Goal: Check status

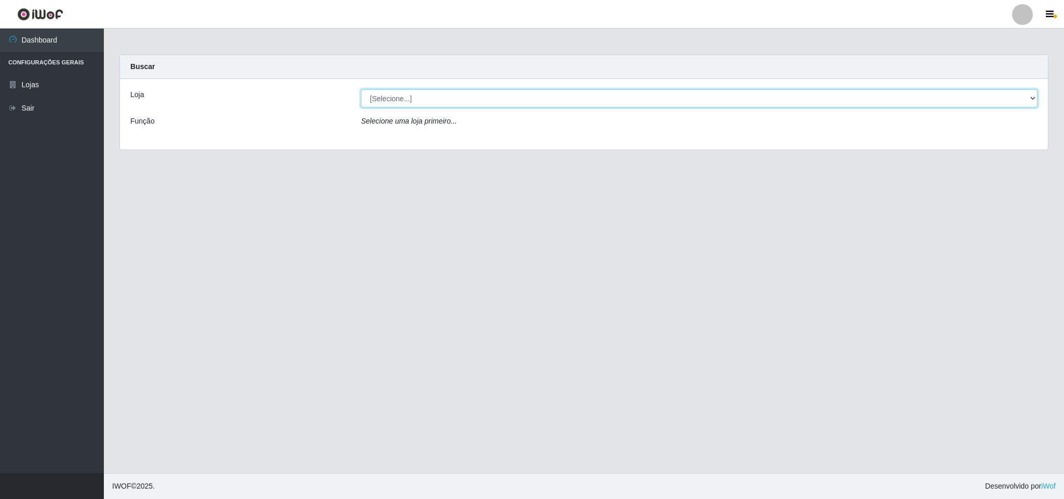
click at [446, 90] on select "[Selecione...] Bemais Supermercados - B11 Manaíra" at bounding box center [699, 98] width 677 height 18
select select "409"
click at [361, 89] on select "[Selecione...] Bemais Supermercados - B11 Manaíra" at bounding box center [699, 98] width 677 height 18
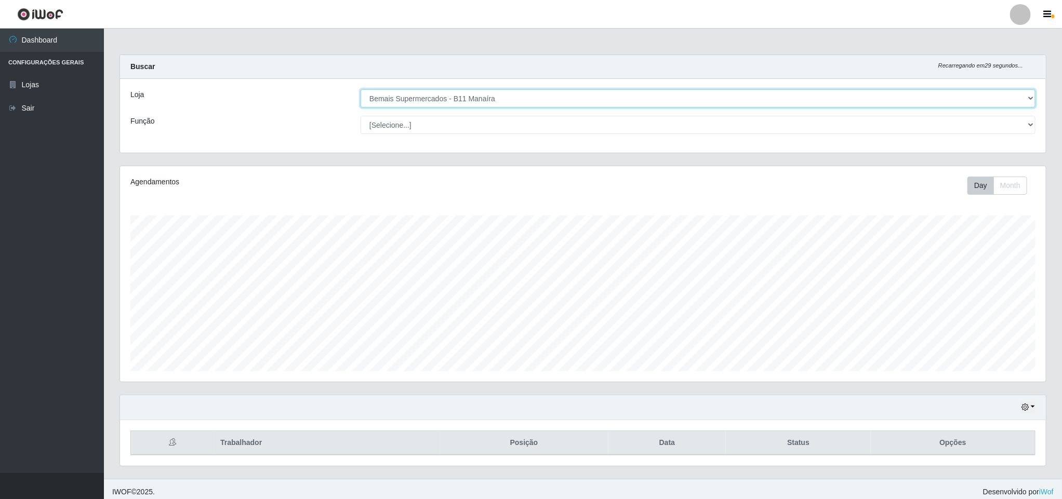
scroll to position [217, 925]
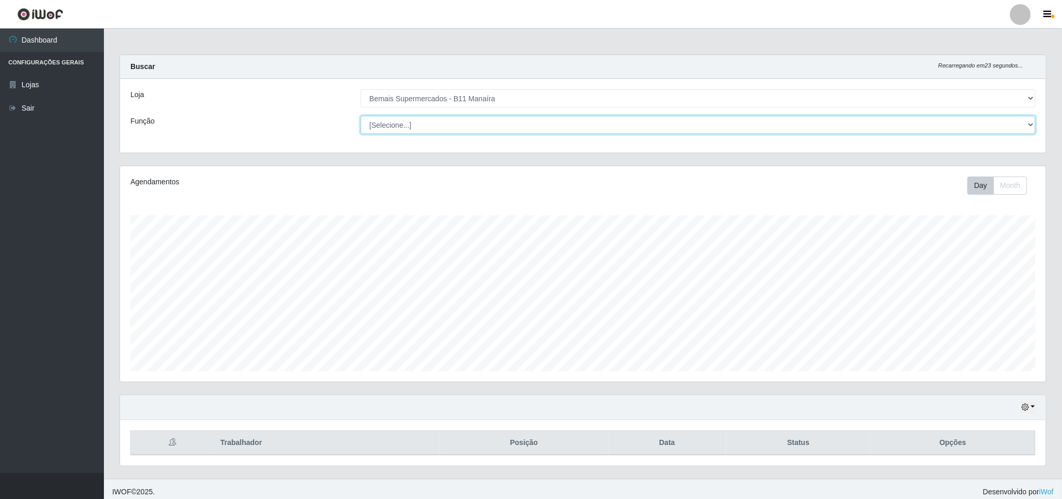
click at [510, 122] on select "[Selecione...] ASG ASG + ASG ++ Auxiliar de Estacionamento Auxiliar de Estacion…" at bounding box center [698, 125] width 675 height 18
click at [361, 116] on select "[Selecione...] ASG ASG + ASG ++ Auxiliar de Estacionamento Auxiliar de Estacion…" at bounding box center [698, 125] width 675 height 18
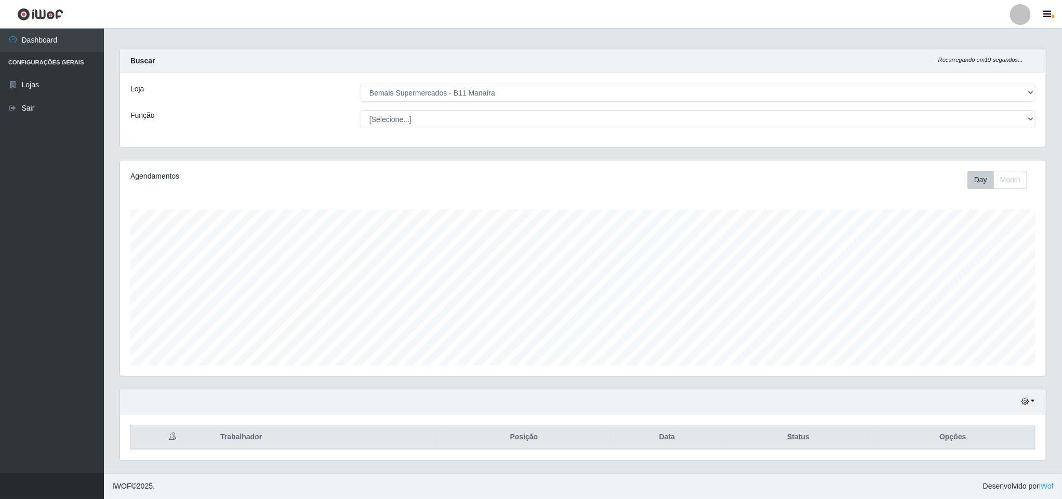
click at [1040, 397] on div "Hoje 1 dia 3 dias 1 Semana Não encerrados" at bounding box center [583, 402] width 926 height 25
click at [1026, 403] on icon "button" at bounding box center [1024, 401] width 7 height 7
click at [990, 361] on button "1 Semana" at bounding box center [993, 362] width 82 height 22
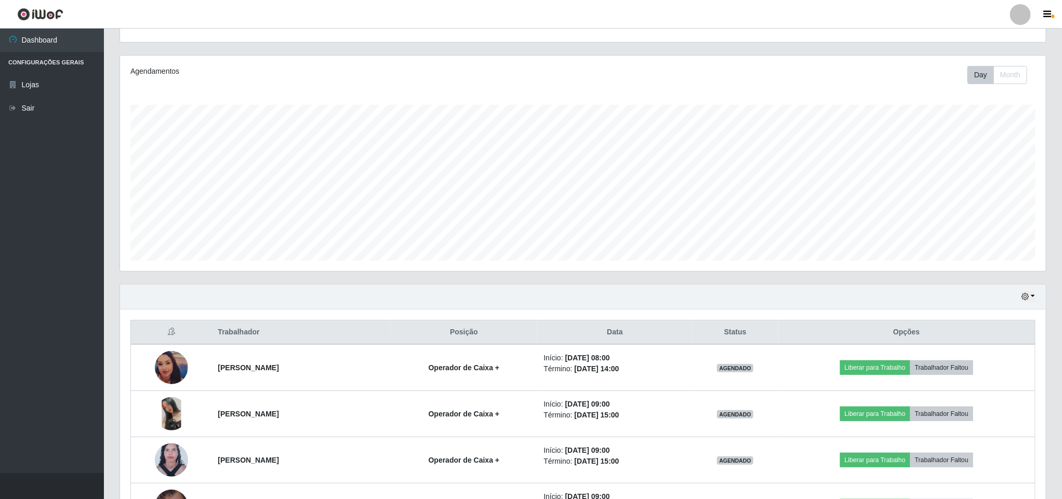
scroll to position [8, 0]
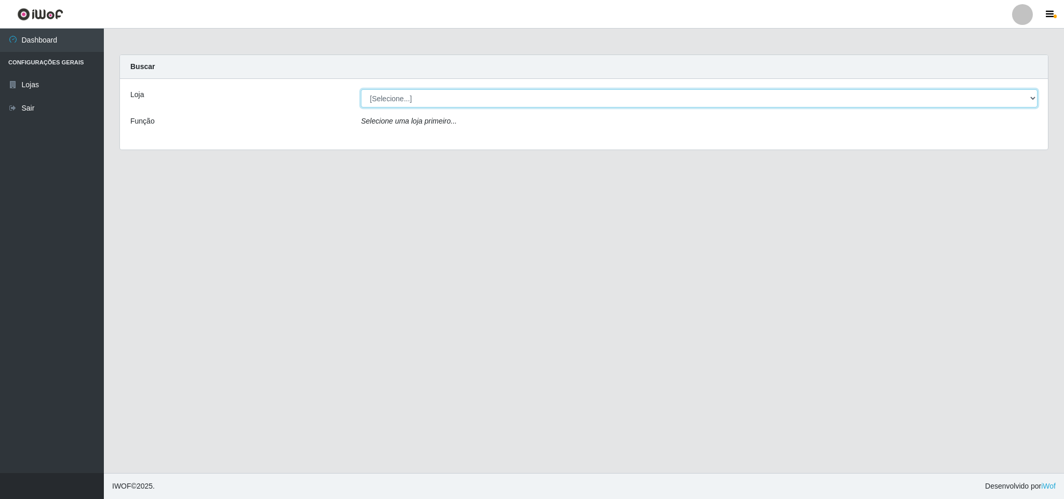
click at [434, 105] on select "[Selecione...] Bemais Supermercados - B11 Manaíra" at bounding box center [699, 98] width 677 height 18
select select "409"
click at [361, 89] on select "[Selecione...] Bemais Supermercados - B11 Manaíra" at bounding box center [699, 98] width 677 height 18
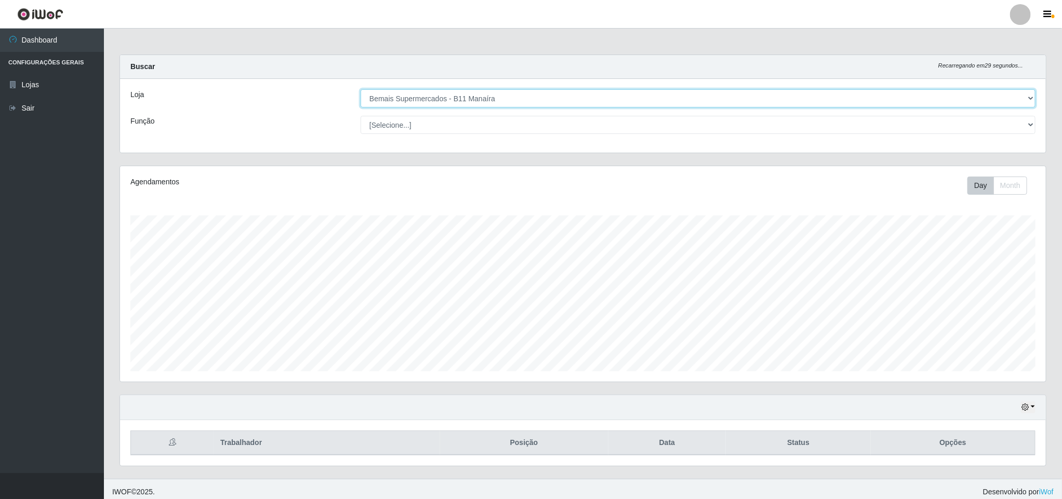
scroll to position [217, 925]
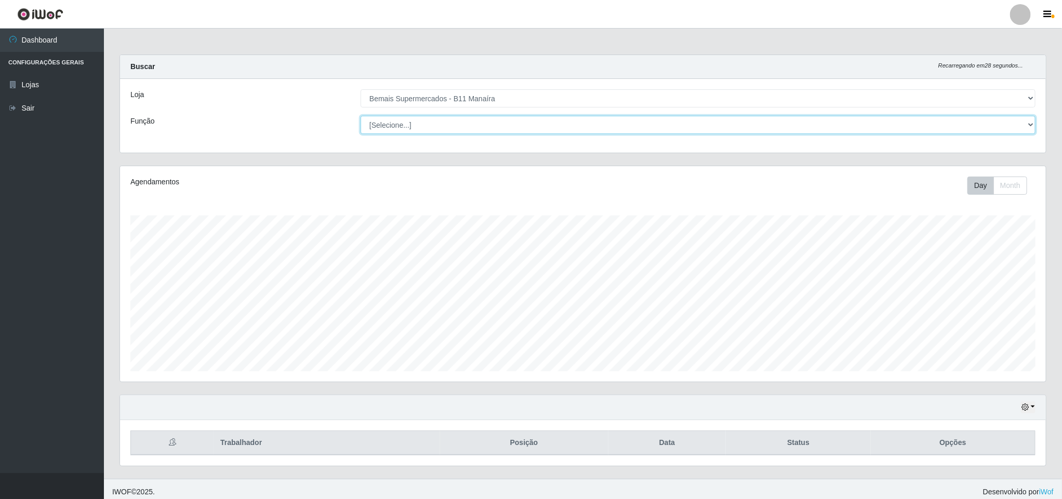
click at [539, 127] on select "[Selecione...] ASG ASG + ASG ++ Auxiliar de Estacionamento Auxiliar de Estacion…" at bounding box center [698, 125] width 675 height 18
click at [361, 116] on select "[Selecione...] ASG ASG + ASG ++ Auxiliar de Estacionamento Auxiliar de Estacion…" at bounding box center [698, 125] width 675 height 18
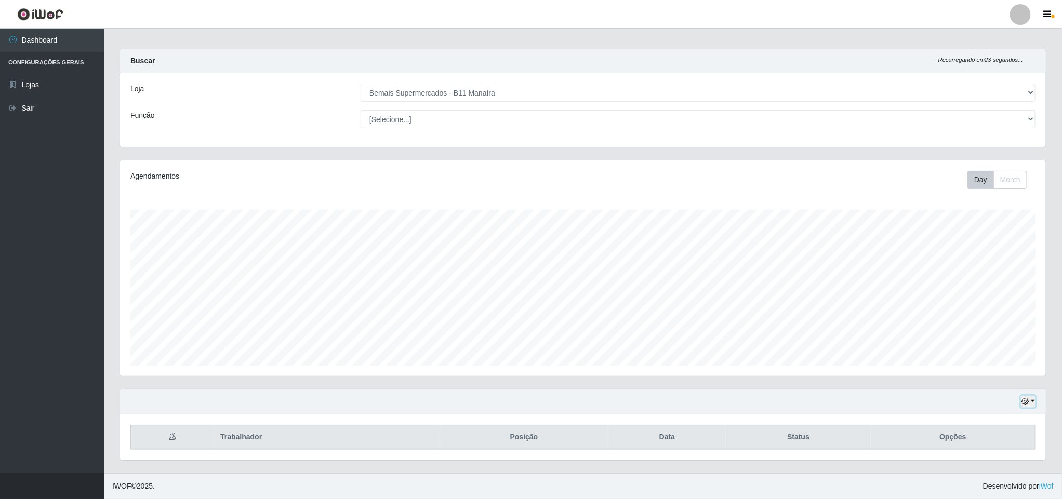
click at [1026, 403] on icon "button" at bounding box center [1024, 401] width 7 height 7
click at [1007, 365] on button "1 Semana" at bounding box center [993, 362] width 82 height 22
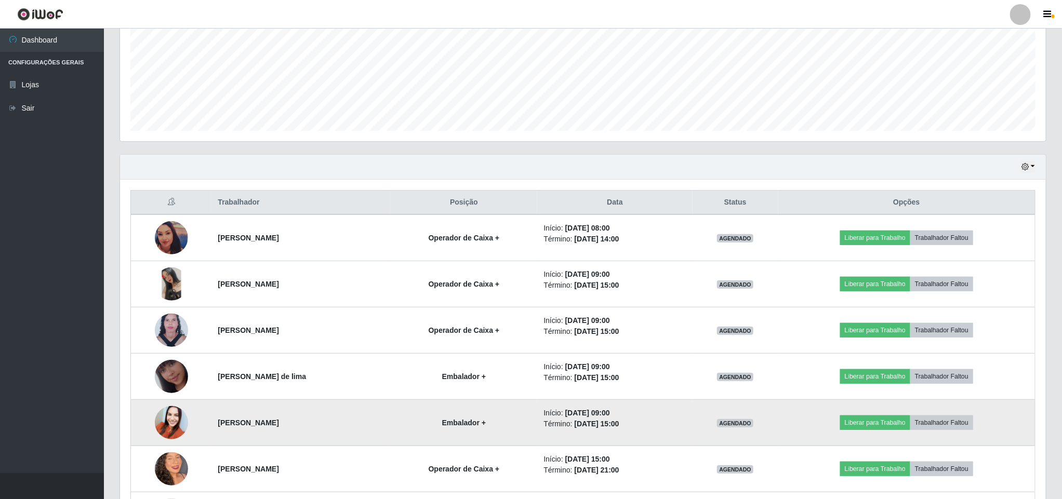
scroll to position [239, 0]
